Goal: Communication & Community: Answer question/provide support

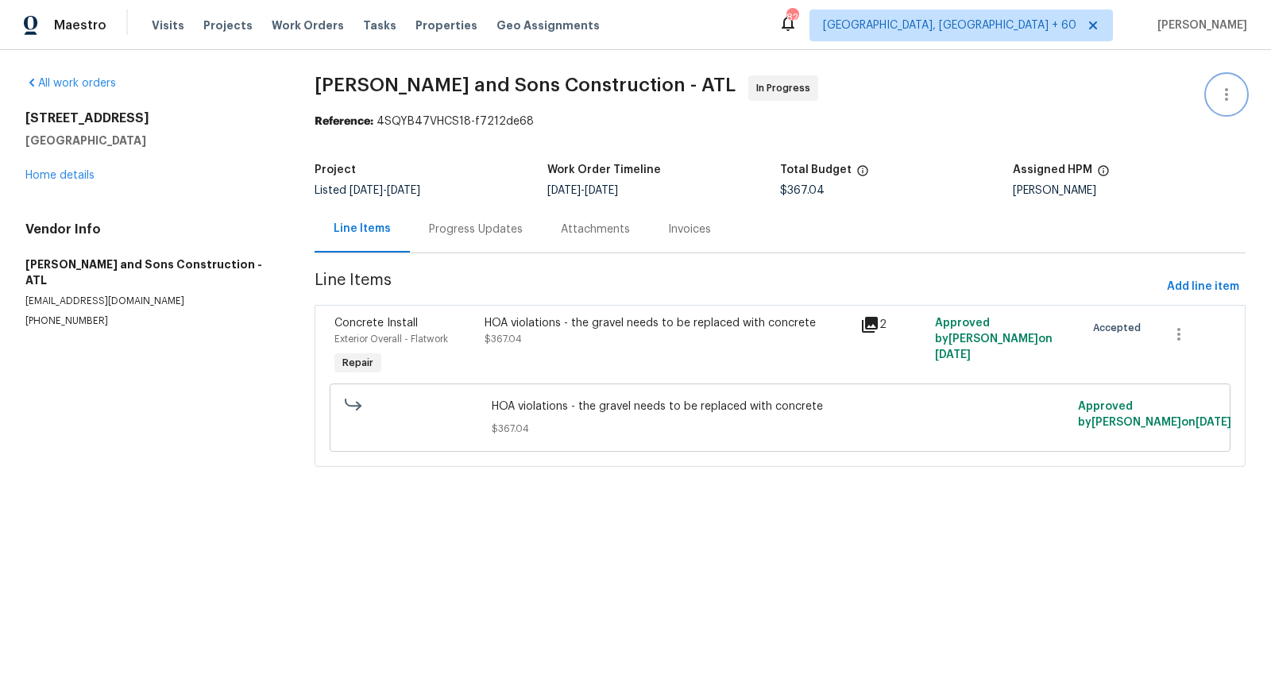
click at [1226, 91] on icon "button" at bounding box center [1226, 94] width 3 height 13
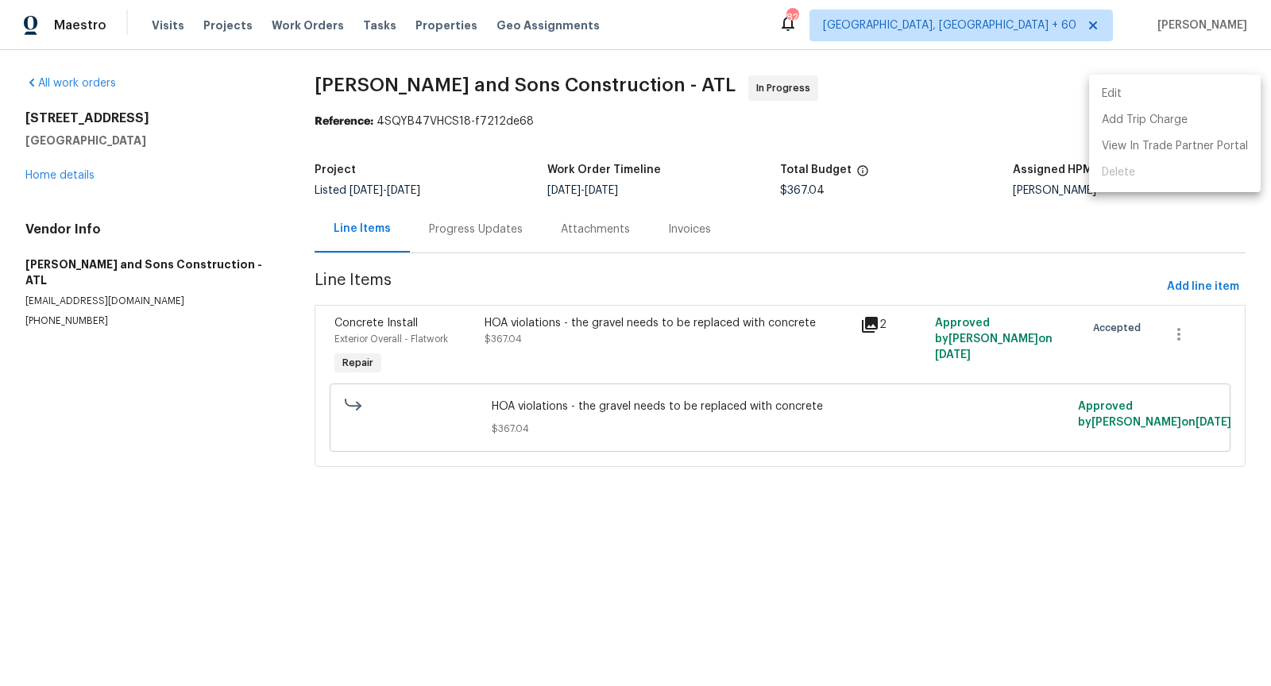
click at [836, 118] on div at bounding box center [635, 343] width 1271 height 686
click at [465, 238] on div "Progress Updates" at bounding box center [476, 229] width 132 height 47
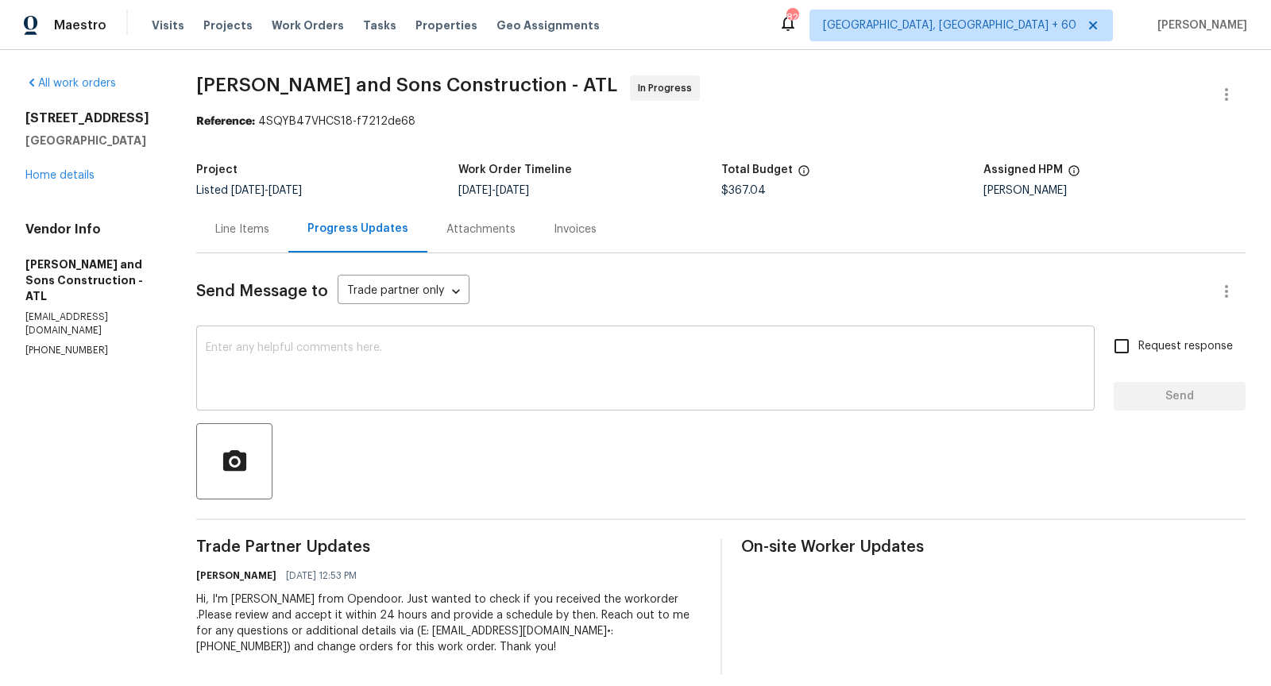
scroll to position [13, 0]
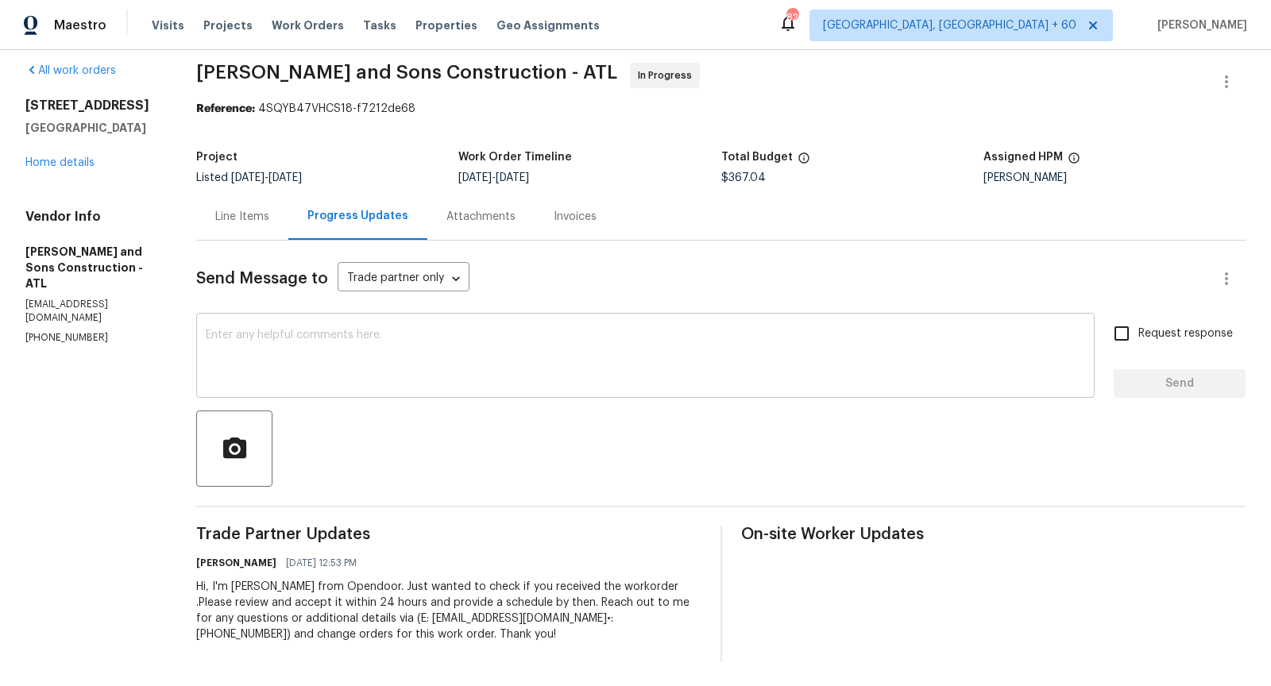
click at [357, 367] on textarea at bounding box center [645, 358] width 879 height 56
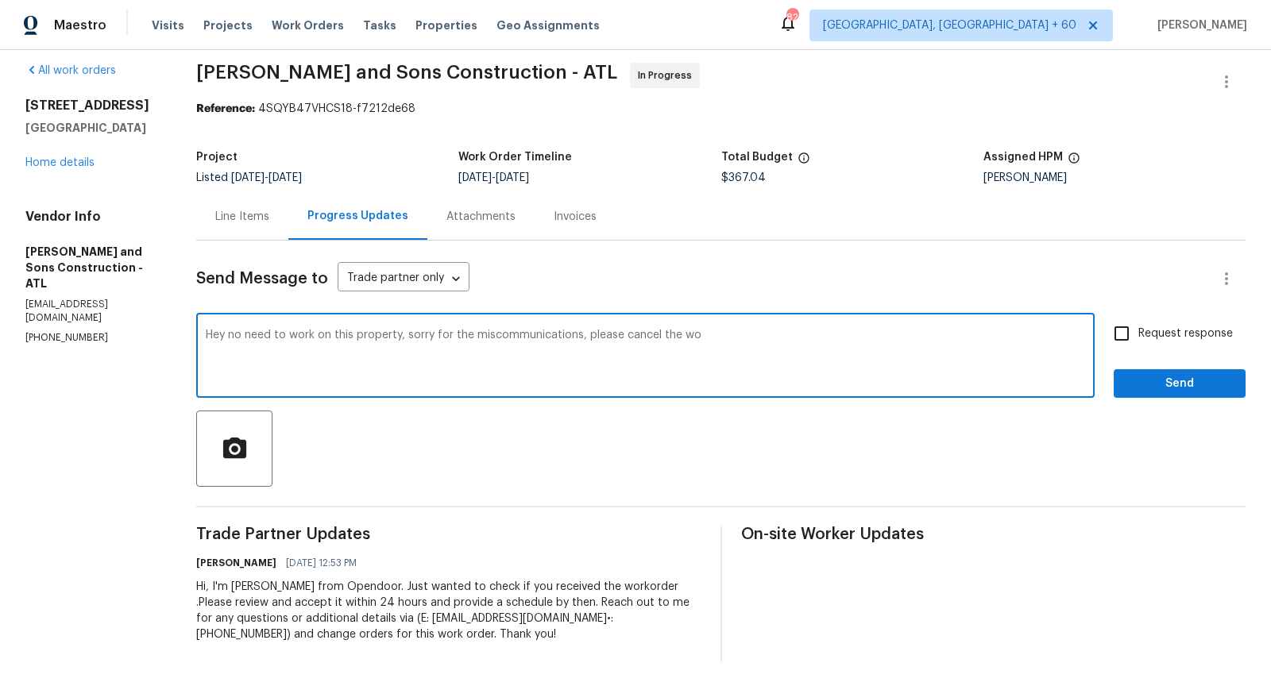
type textarea "Hey no need to work on this property, sorry for the miscommunications, please c…"
click at [1129, 328] on input "Request response" at bounding box center [1121, 333] width 33 height 33
checkbox input "true"
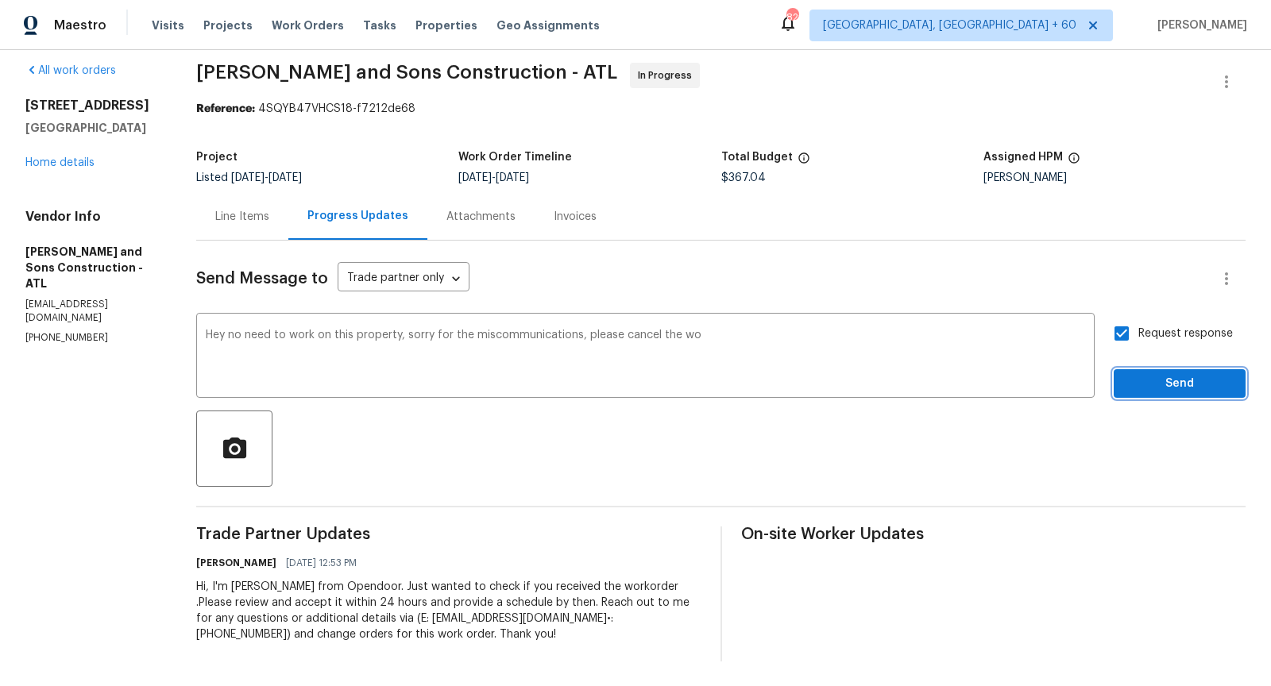
click at [1149, 382] on span "Send" at bounding box center [1179, 384] width 106 height 20
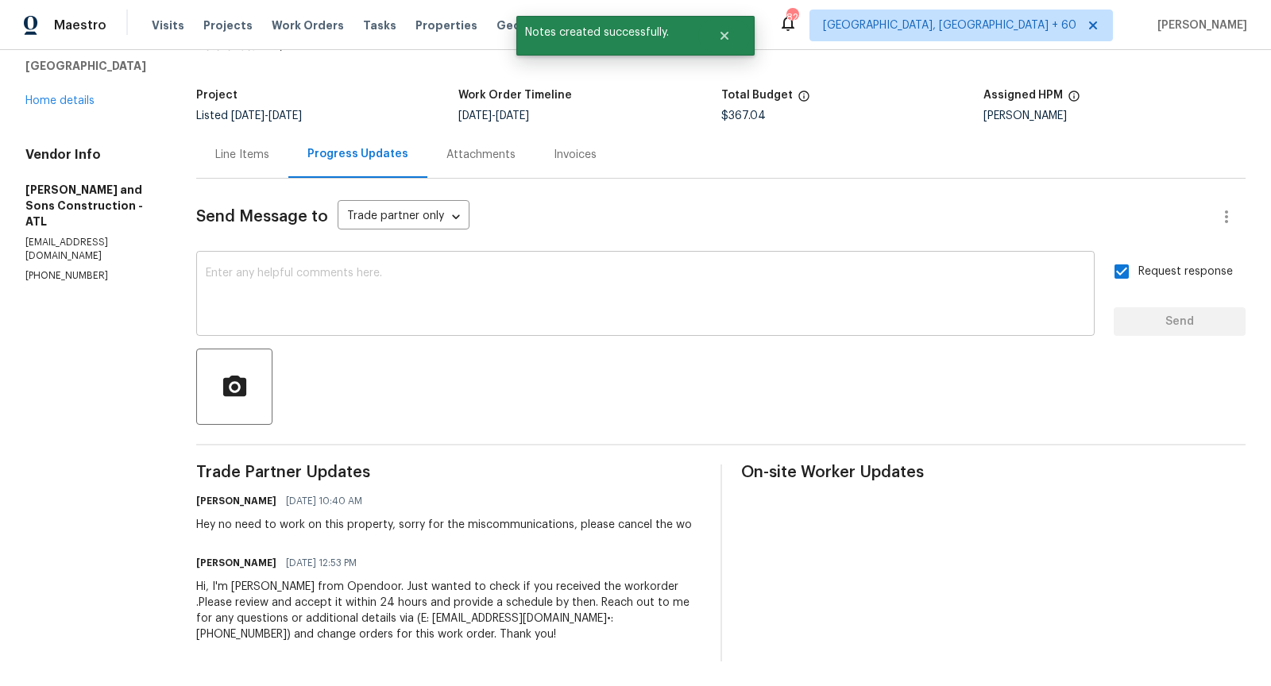
scroll to position [0, 0]
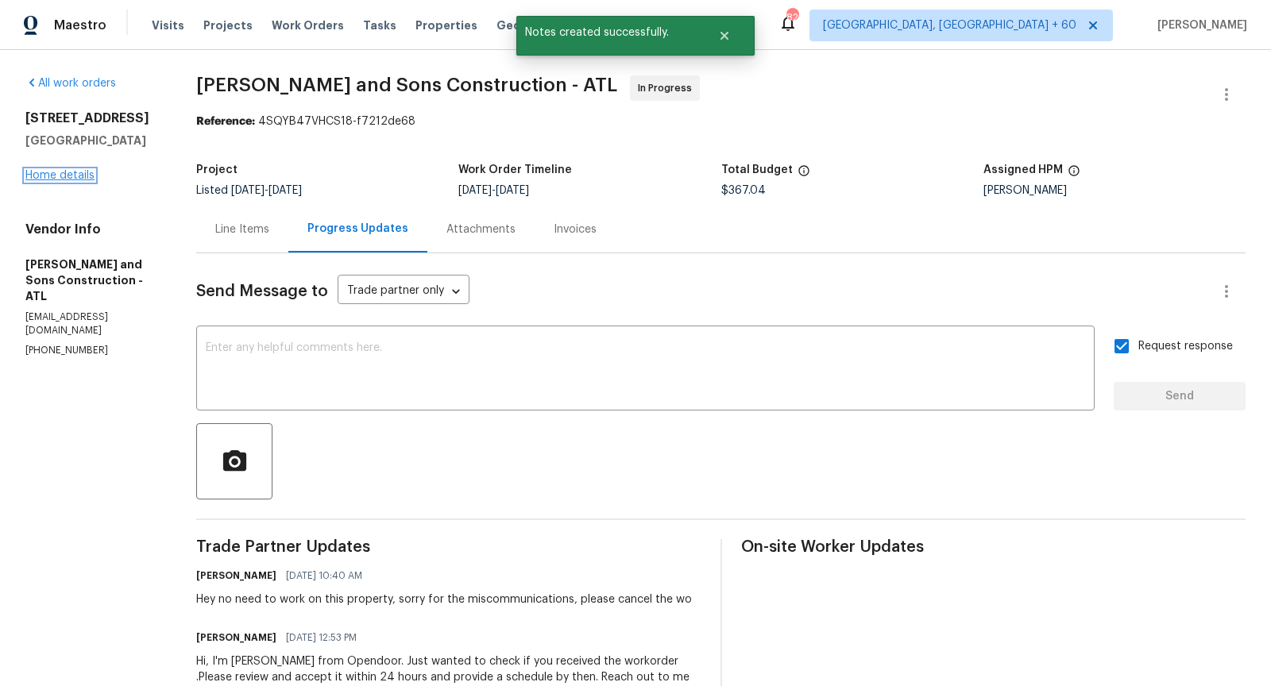
click at [75, 181] on link "Home details" at bounding box center [59, 175] width 69 height 11
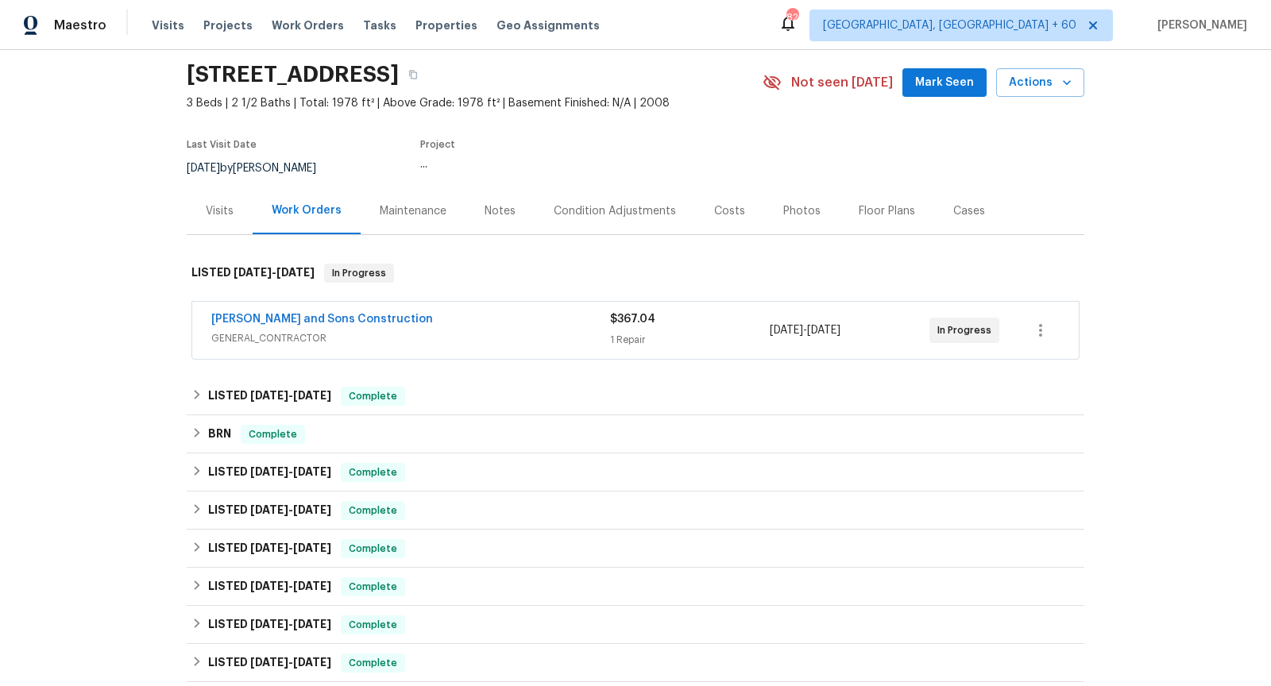
scroll to position [67, 0]
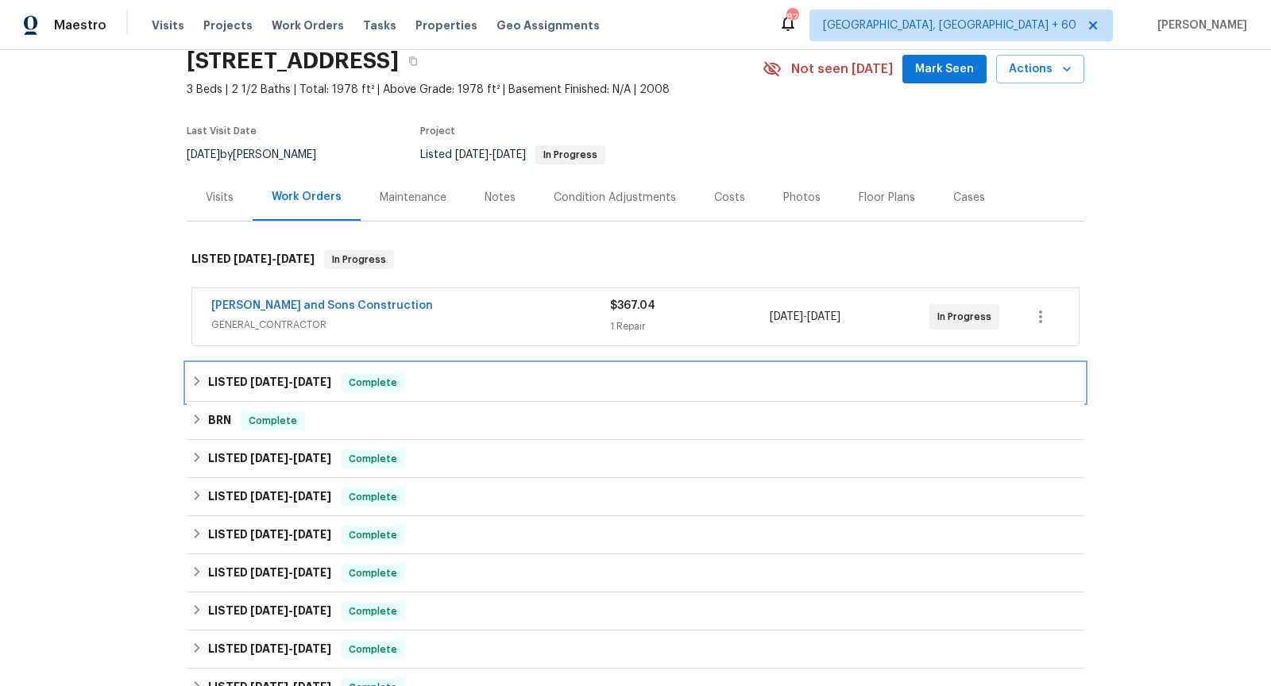
click at [234, 373] on h6 "LISTED [DATE] - [DATE]" at bounding box center [269, 382] width 123 height 19
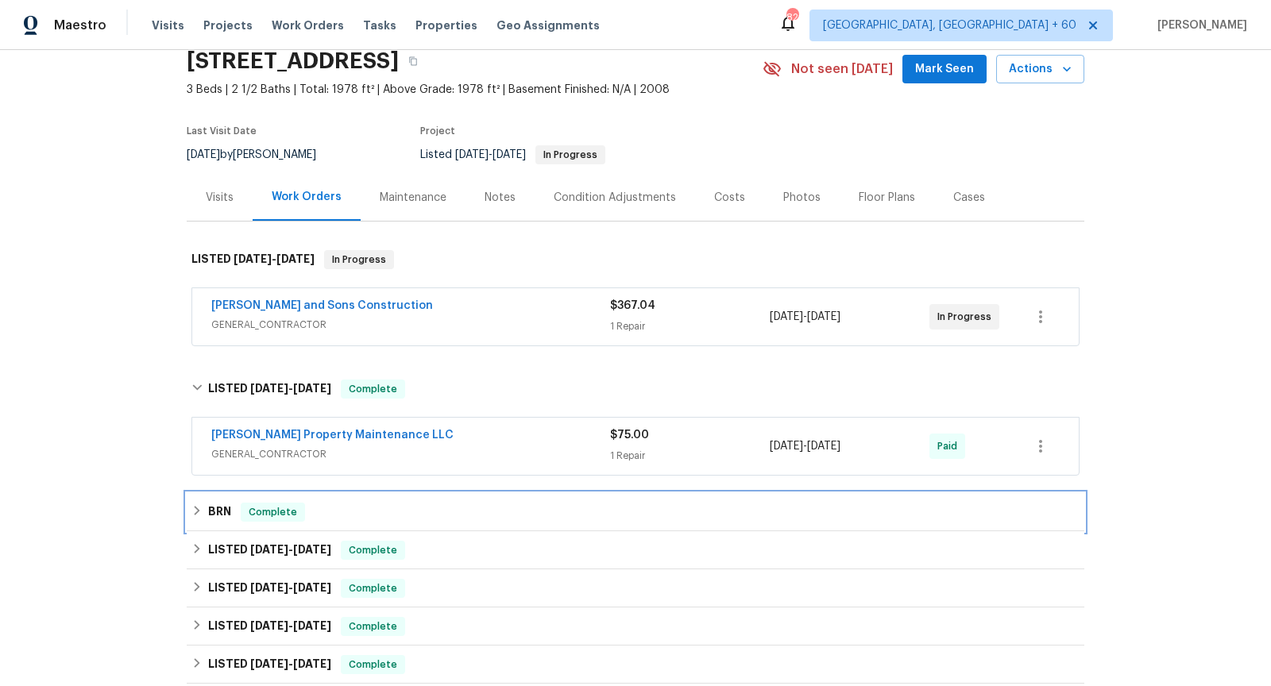
click at [208, 509] on h6 "BRN" at bounding box center [219, 512] width 23 height 19
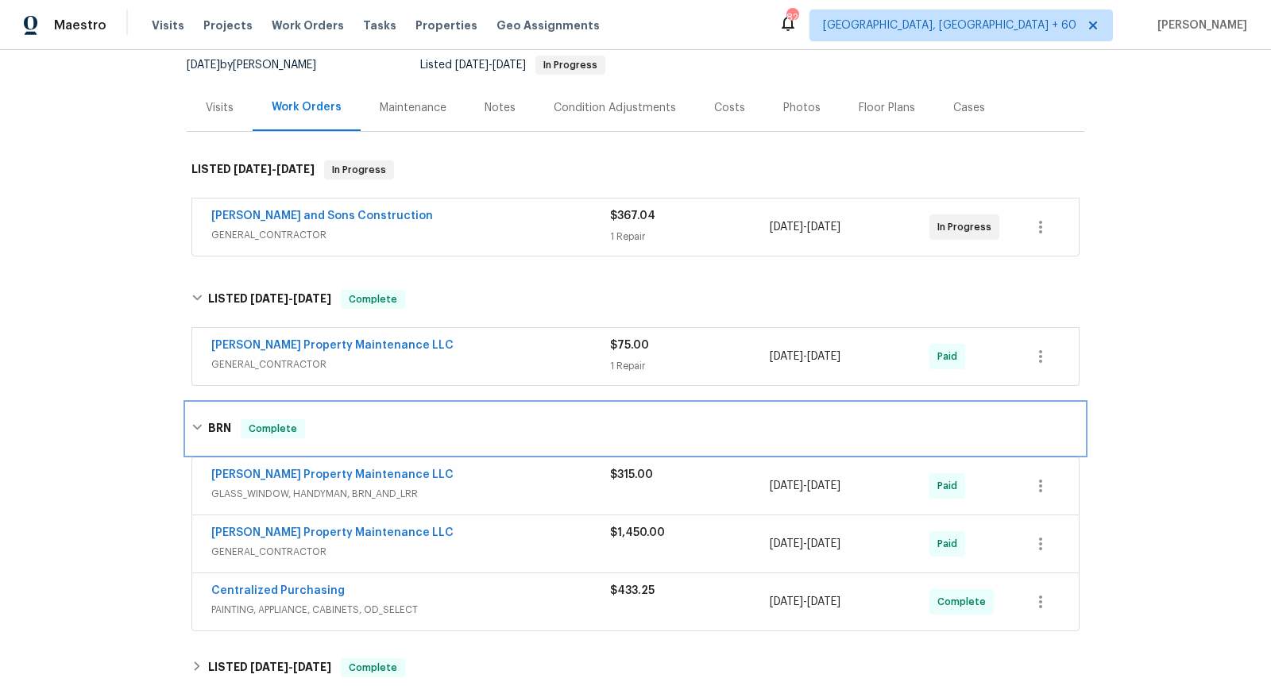
scroll to position [178, 0]
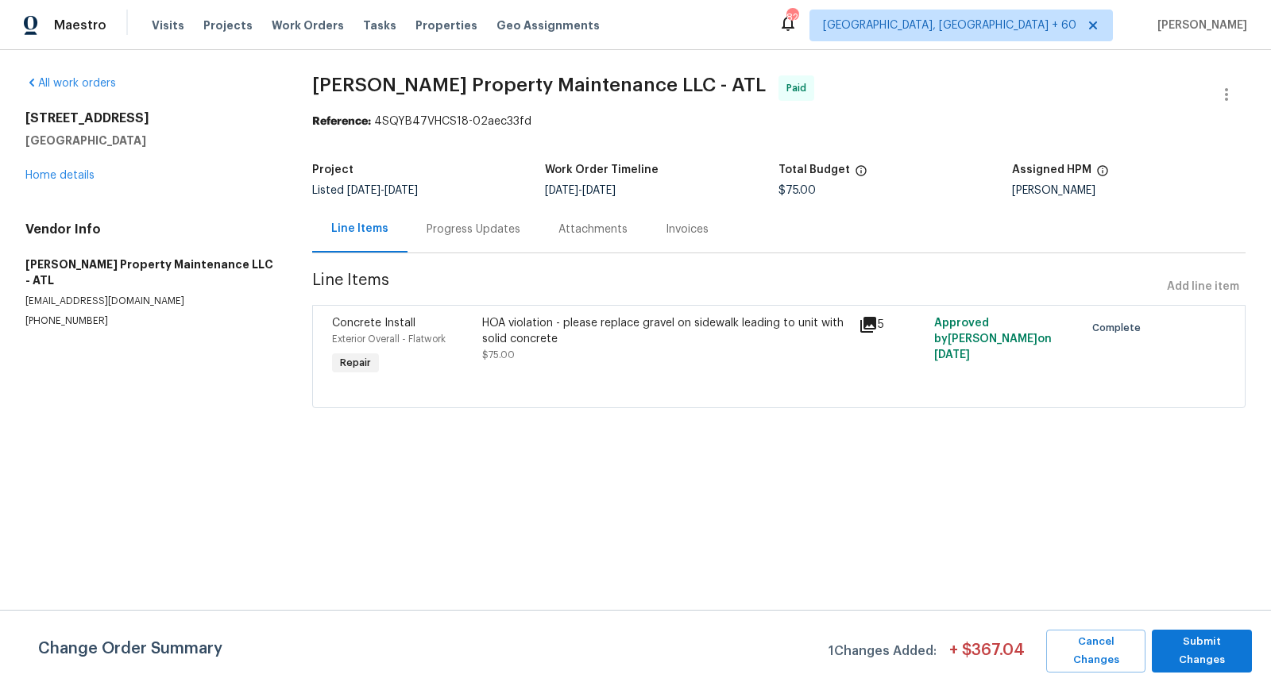
click at [448, 231] on div "Progress Updates" at bounding box center [474, 230] width 94 height 16
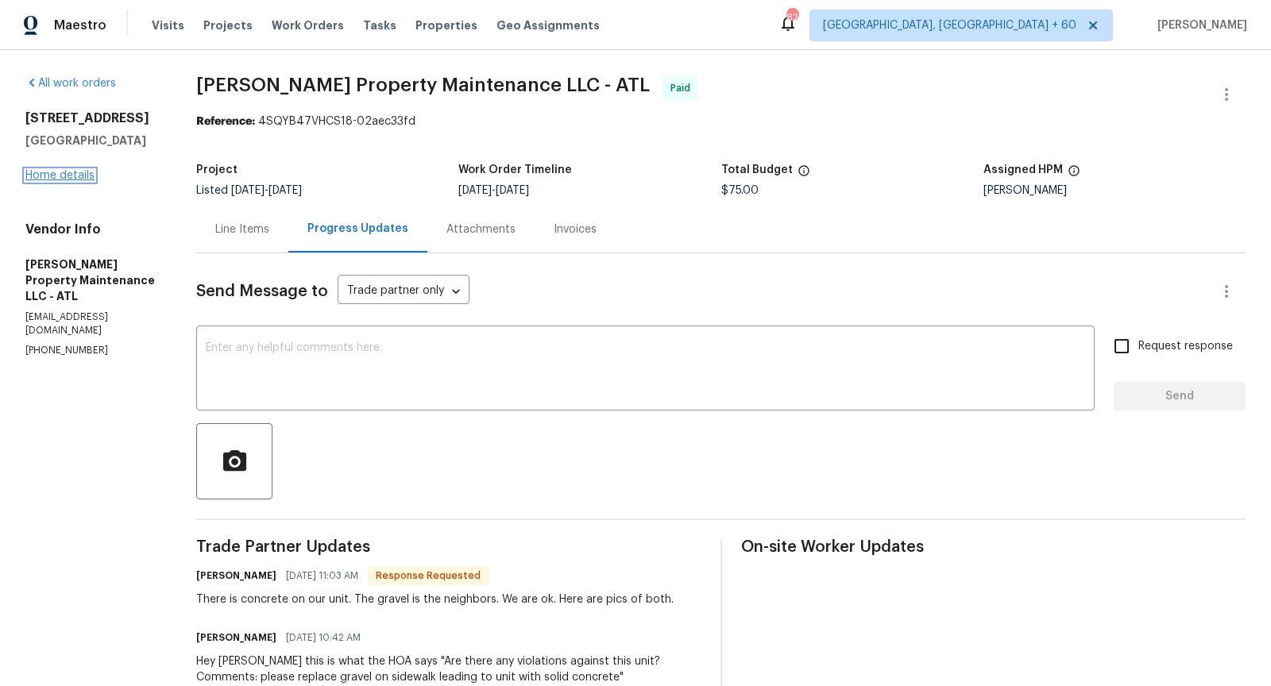
click at [47, 181] on link "Home details" at bounding box center [59, 175] width 69 height 11
